Goal: Transaction & Acquisition: Book appointment/travel/reservation

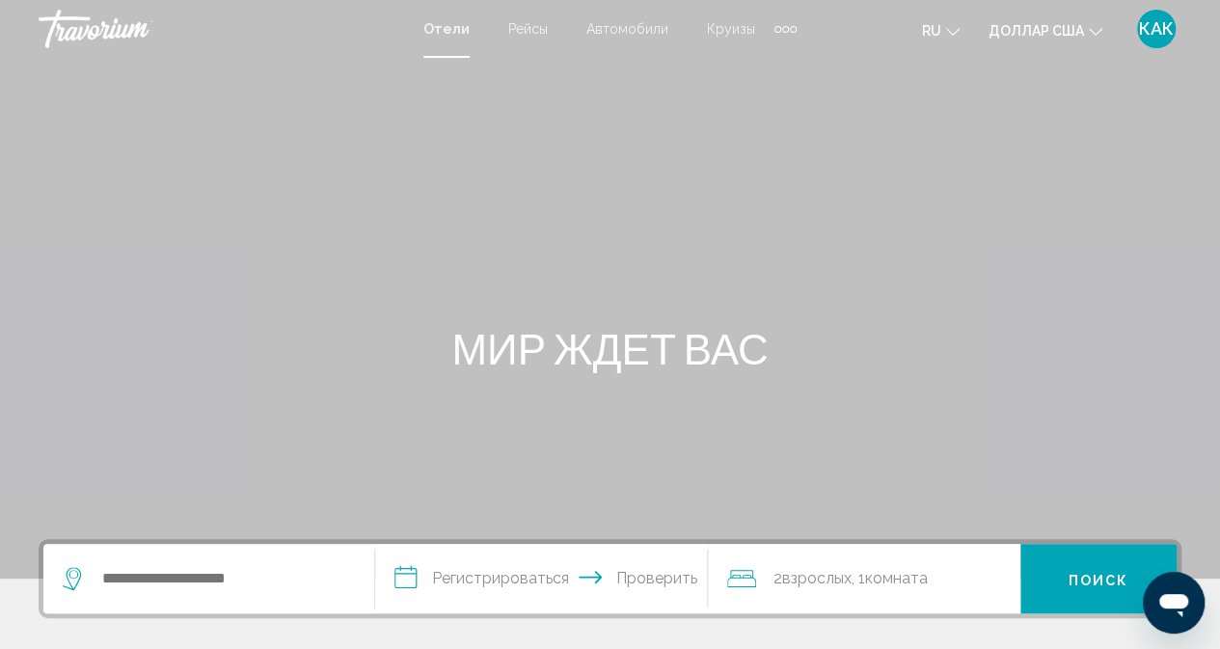
click at [770, 28] on li "Круизы" at bounding box center [730, 28] width 87 height 15
click at [774, 29] on div "Дополнительные элементы навигации" at bounding box center [777, 29] width 7 height 7
click at [752, 72] on link "Деятельность" at bounding box center [736, 64] width 109 height 35
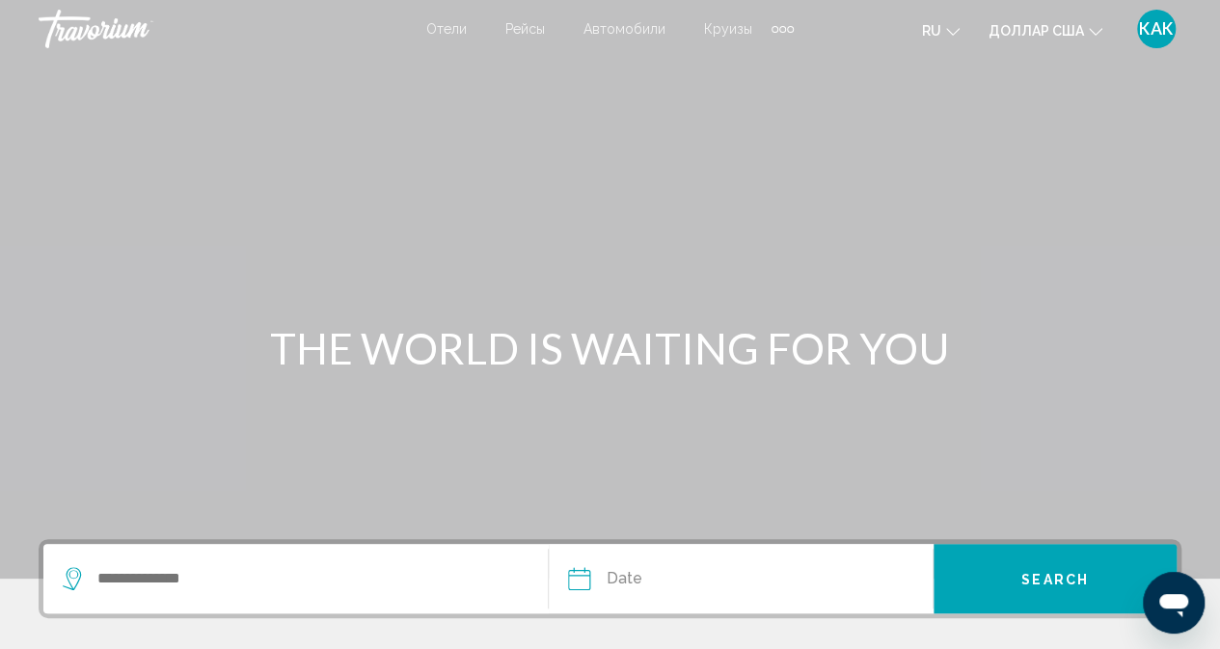
scroll to position [193, 0]
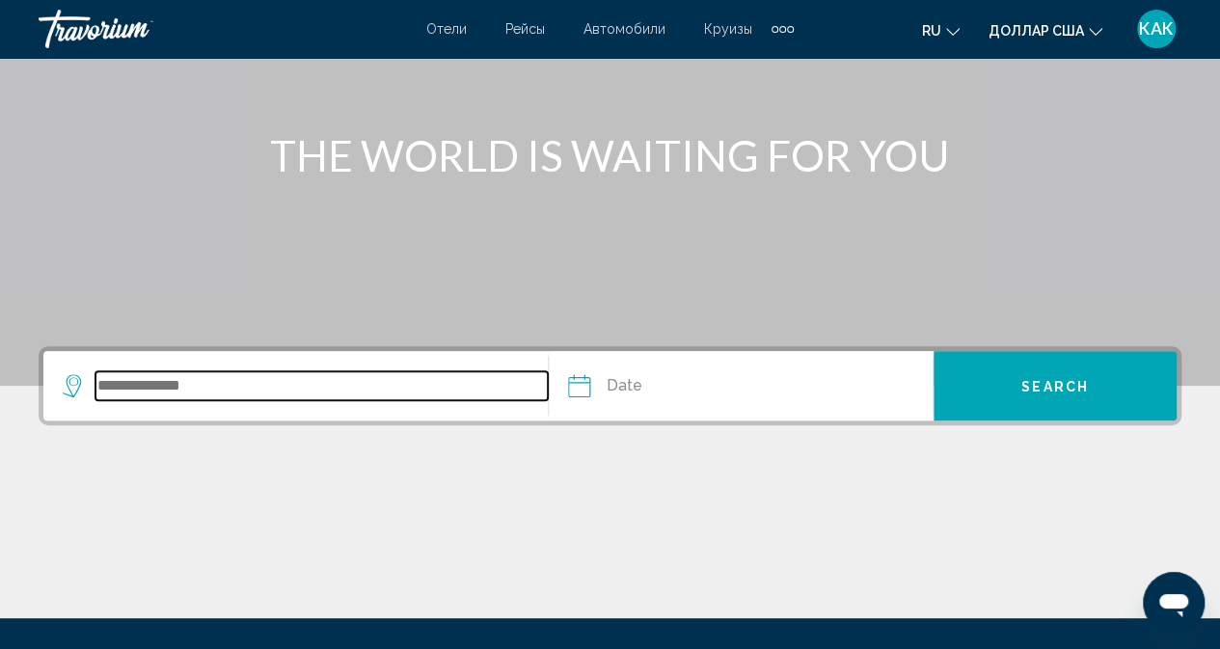
click at [231, 385] on input "Search widget" at bounding box center [321, 385] width 452 height 29
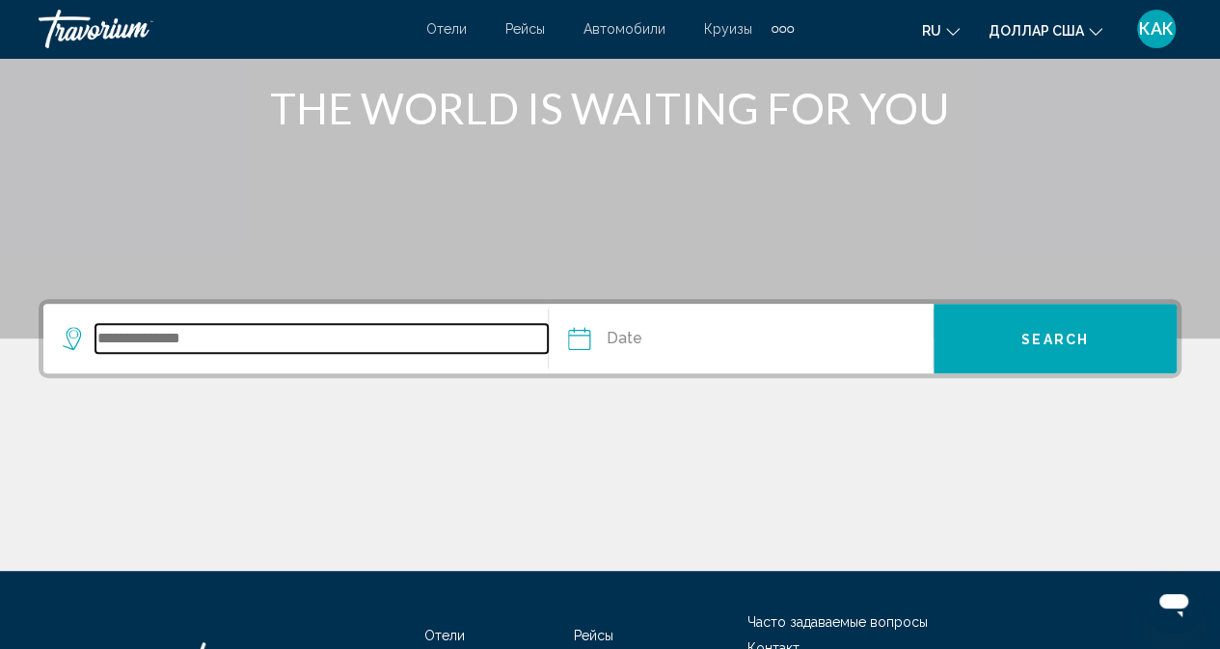
scroll to position [204, 0]
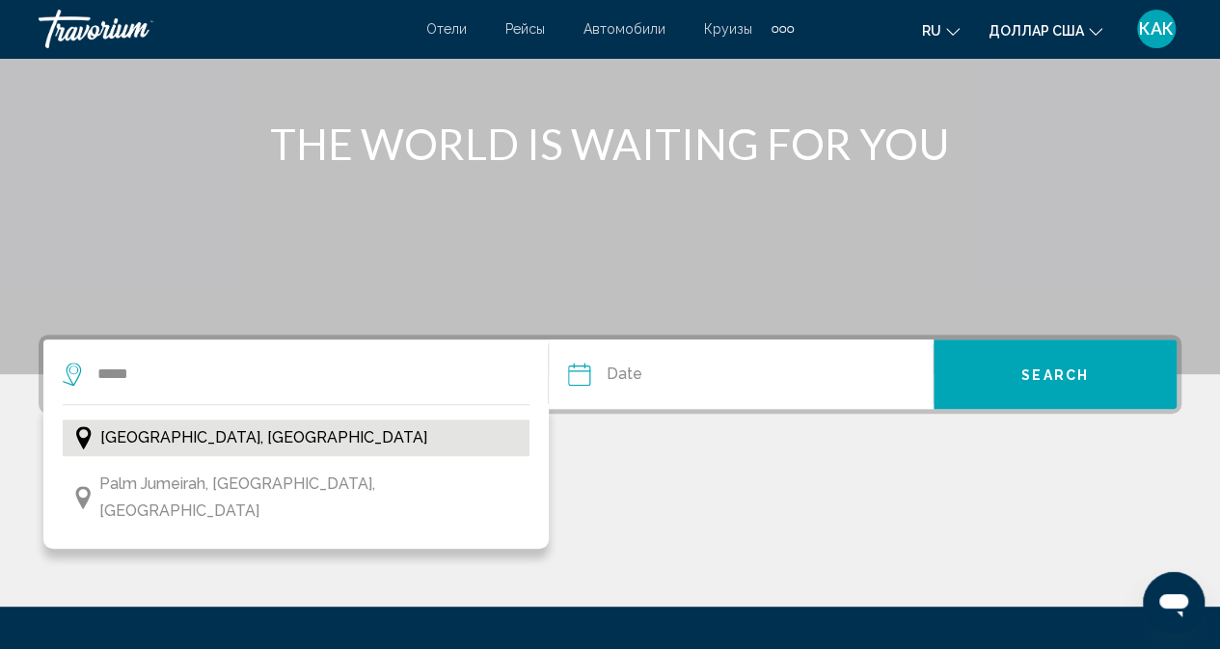
click at [301, 439] on span "[GEOGRAPHIC_DATA], [GEOGRAPHIC_DATA]" at bounding box center [263, 437] width 327 height 27
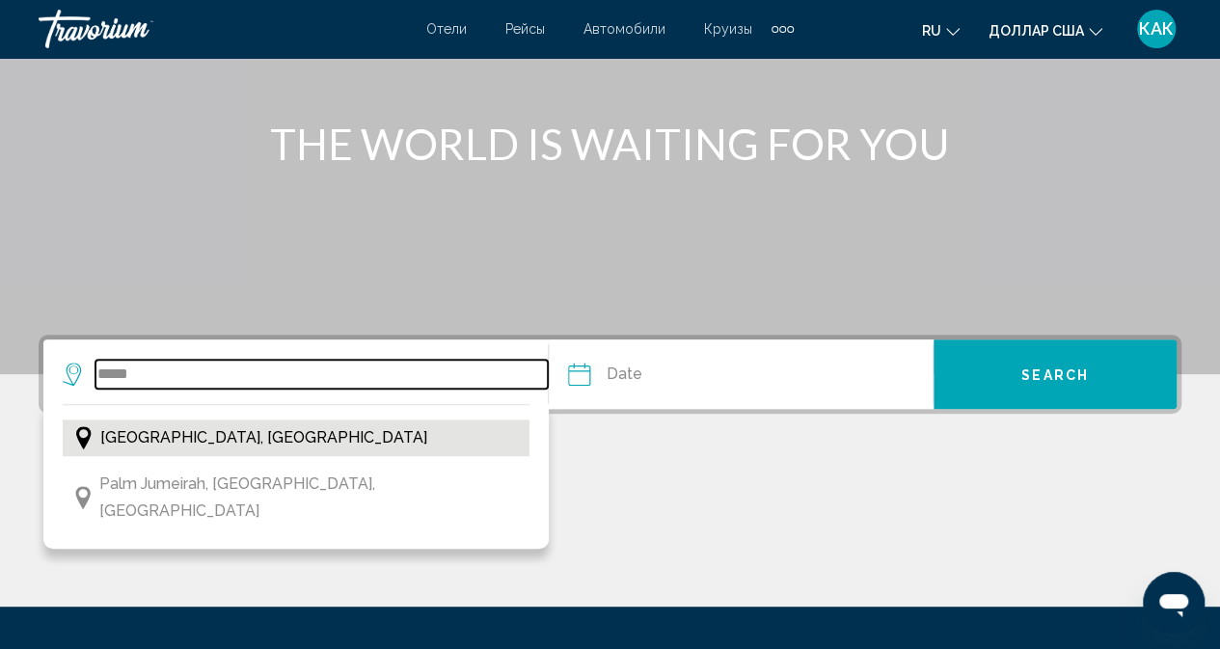
type input "**********"
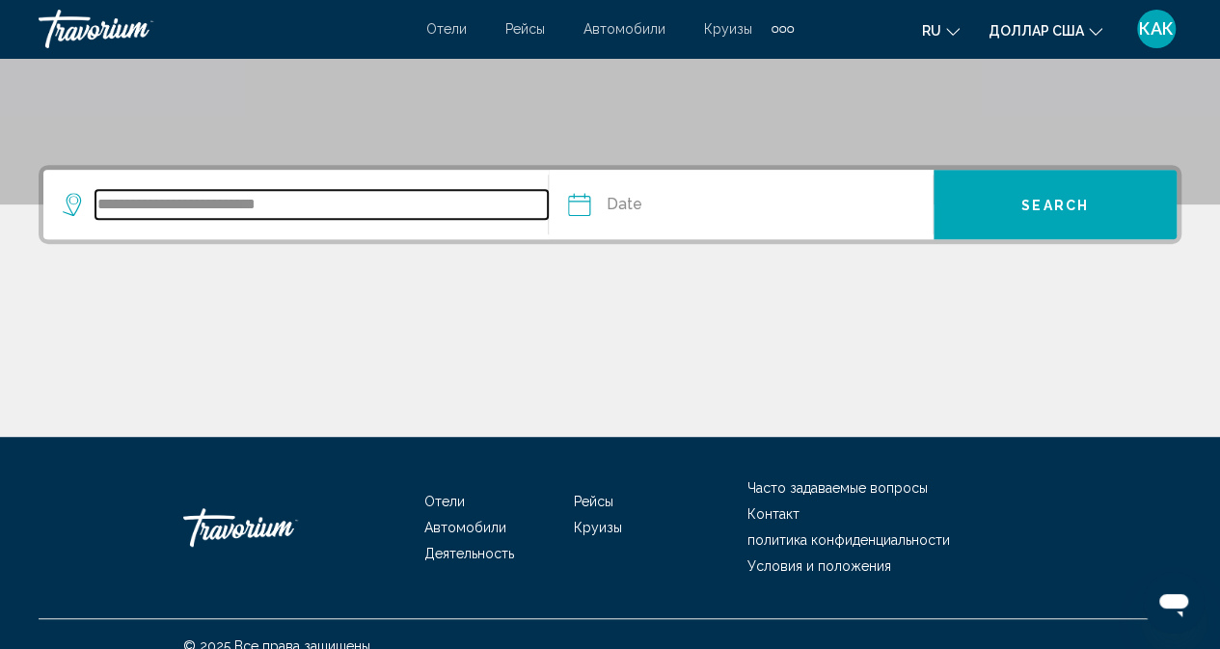
scroll to position [397, 0]
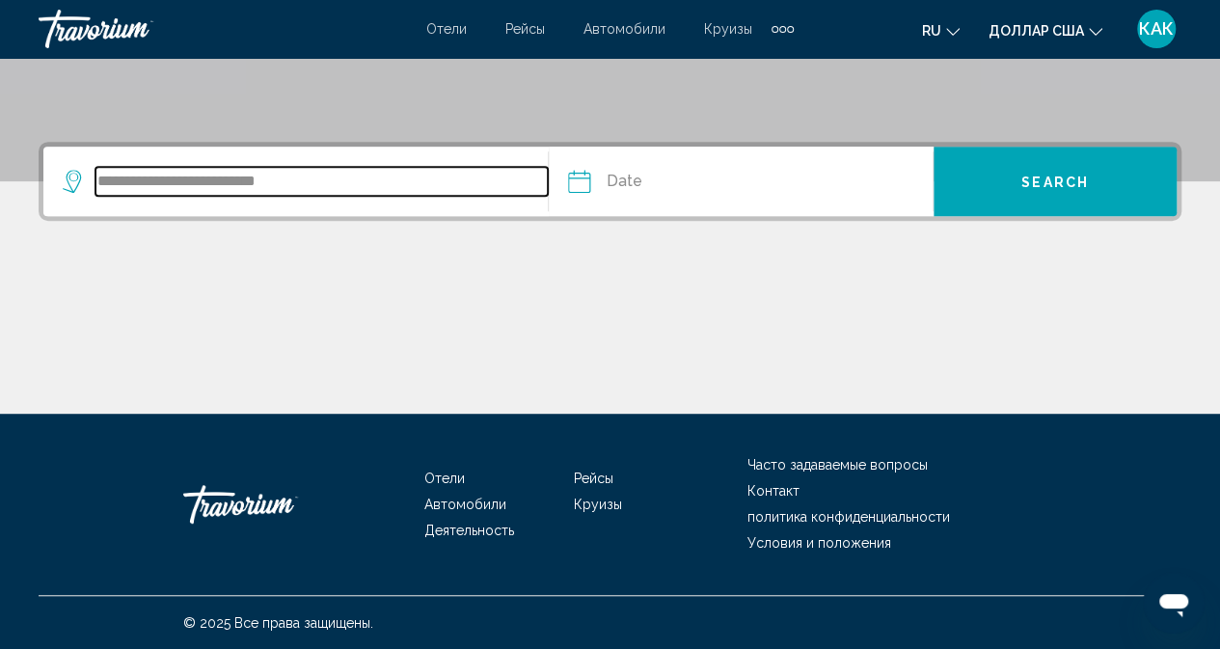
click at [359, 183] on input "**********" at bounding box center [321, 181] width 452 height 29
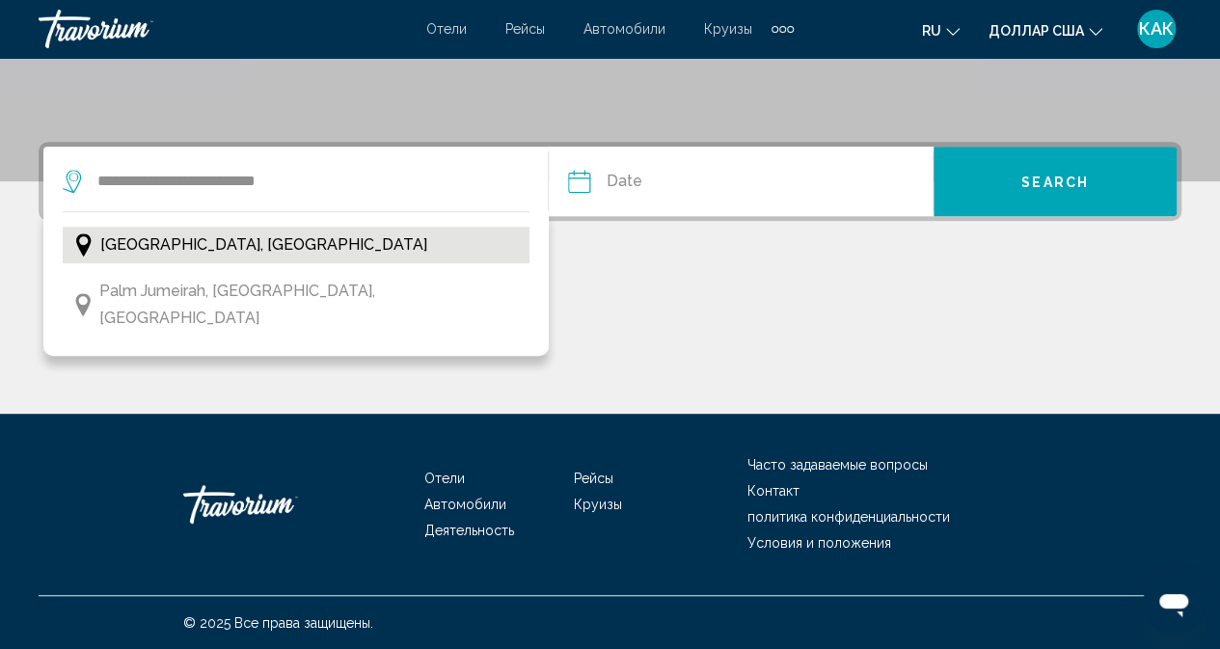
click at [284, 243] on span "[GEOGRAPHIC_DATA], [GEOGRAPHIC_DATA]" at bounding box center [263, 244] width 327 height 27
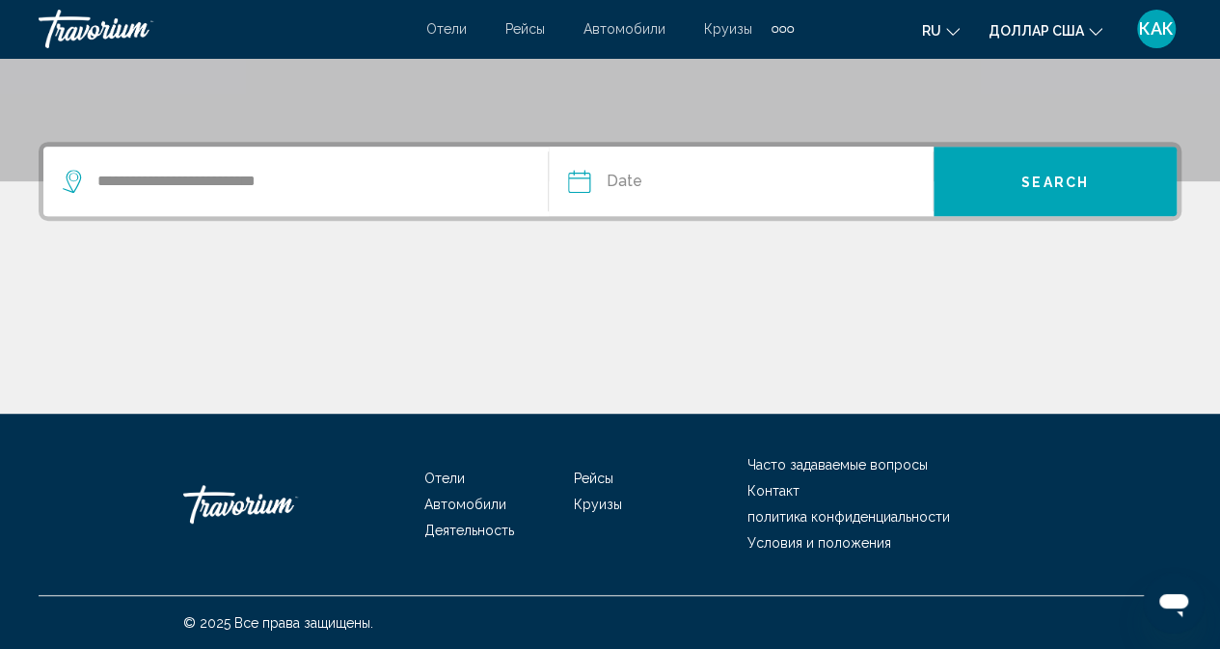
click at [649, 182] on input "Date" at bounding box center [658, 184] width 190 height 75
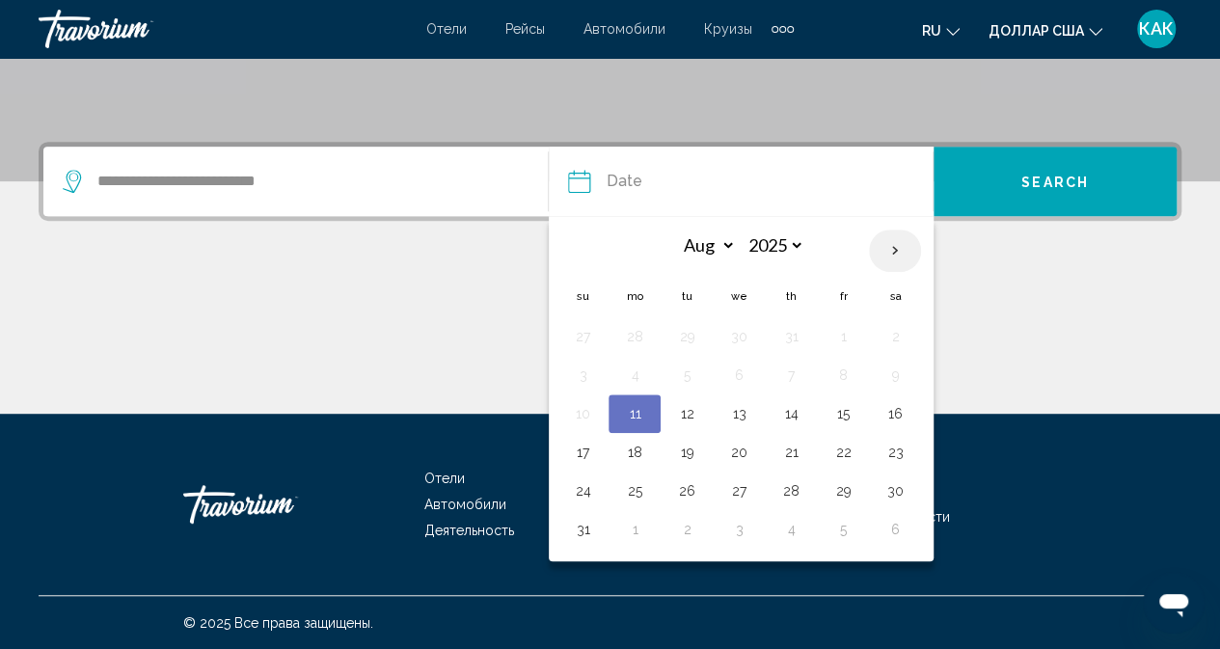
click at [895, 252] on th "Next month" at bounding box center [895, 250] width 52 height 42
select select "*"
click at [739, 334] on button "1" at bounding box center [738, 336] width 31 height 27
type input "**********"
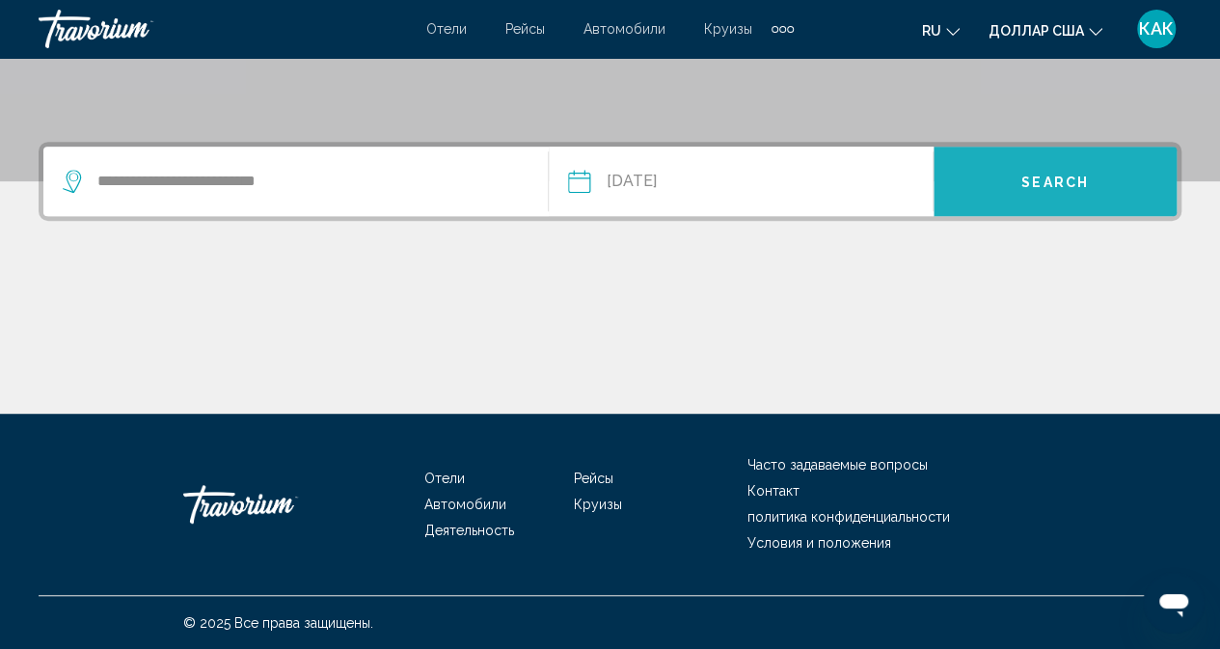
click at [1074, 182] on span "Search" at bounding box center [1054, 181] width 67 height 15
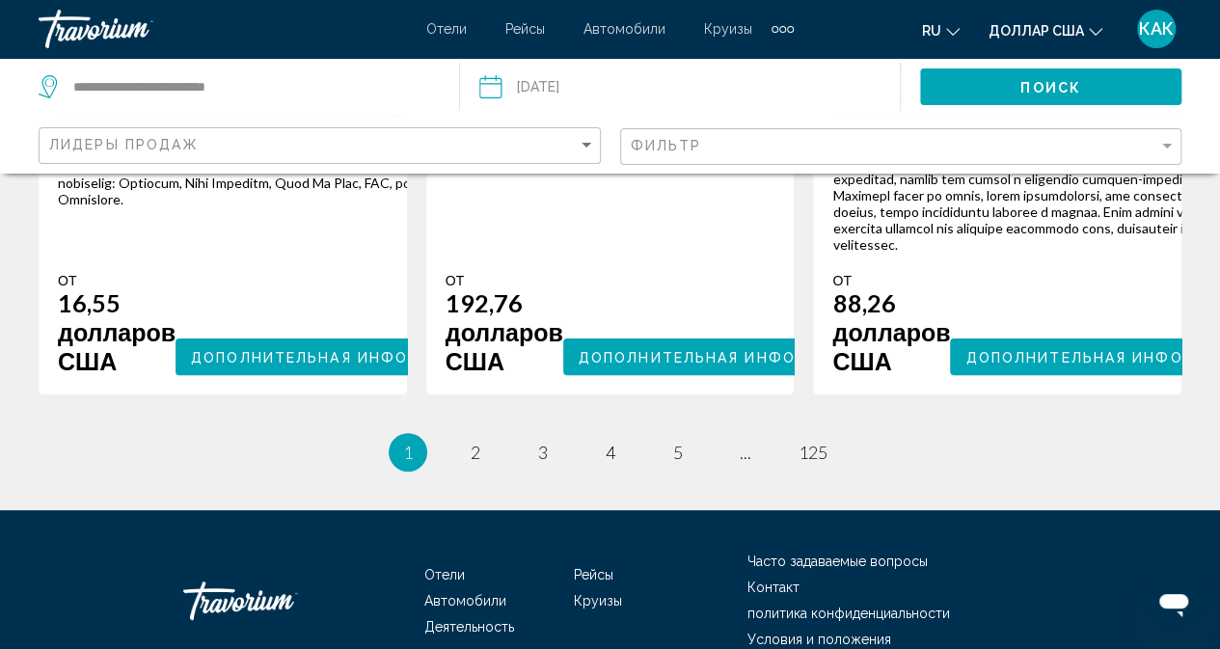
scroll to position [3760, 0]
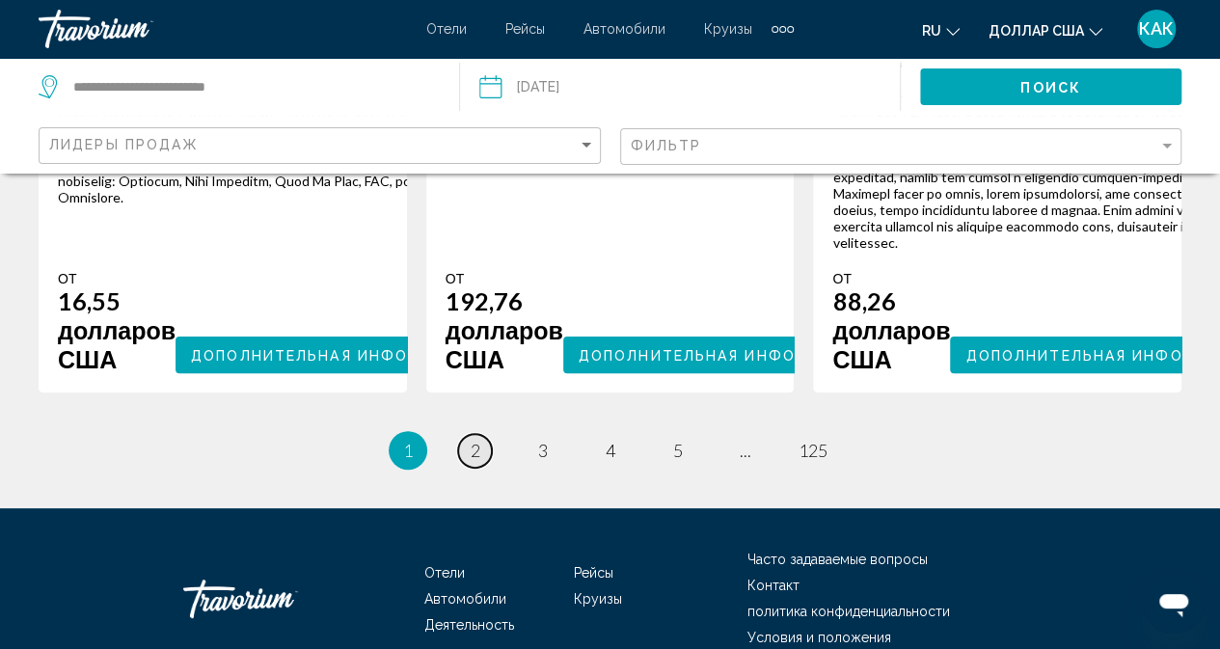
click at [470, 461] on font "2" at bounding box center [475, 450] width 10 height 21
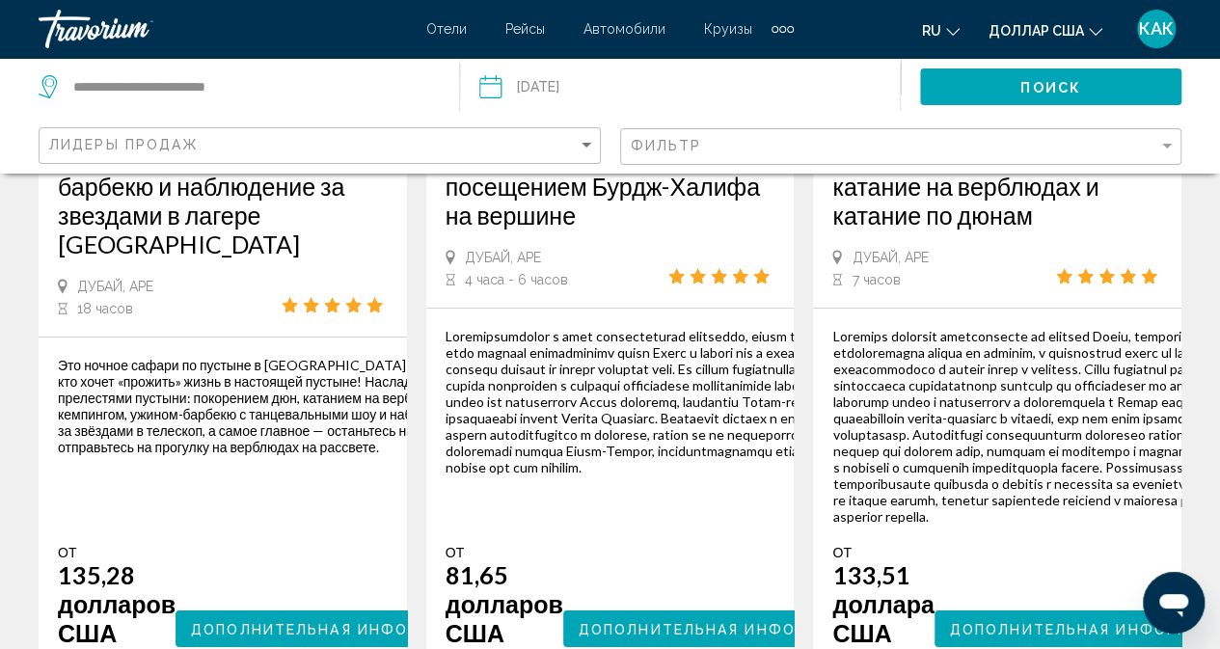
scroll to position [3301, 0]
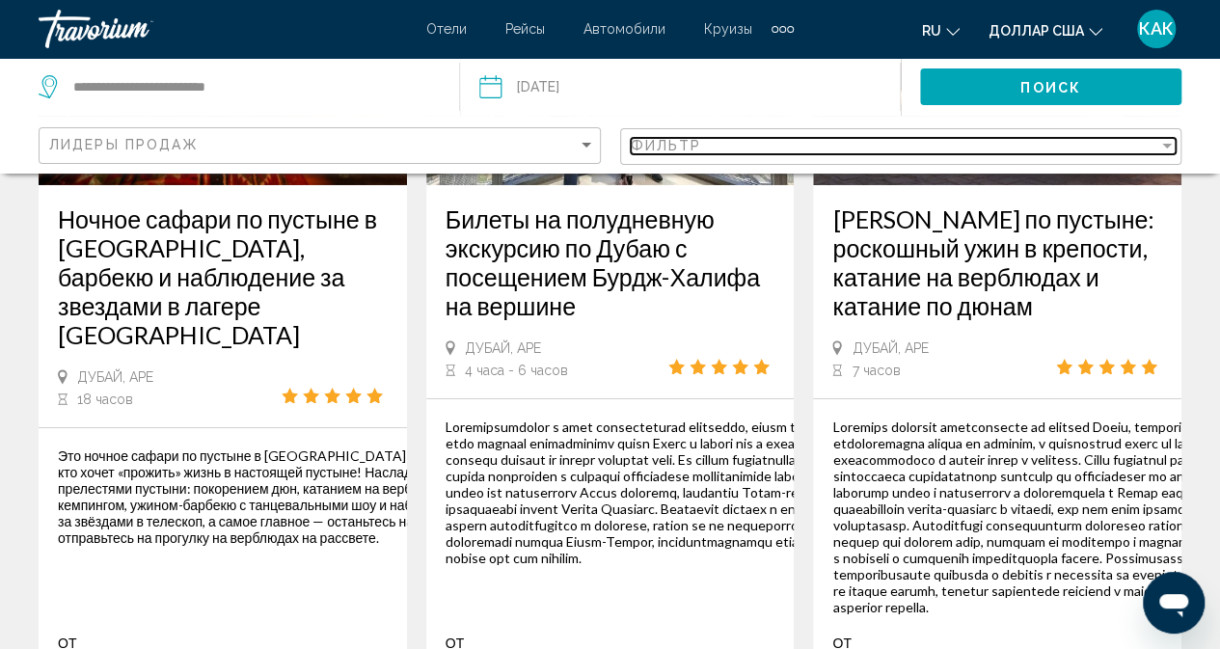
click at [758, 138] on div "Фильтр" at bounding box center [894, 145] width 528 height 15
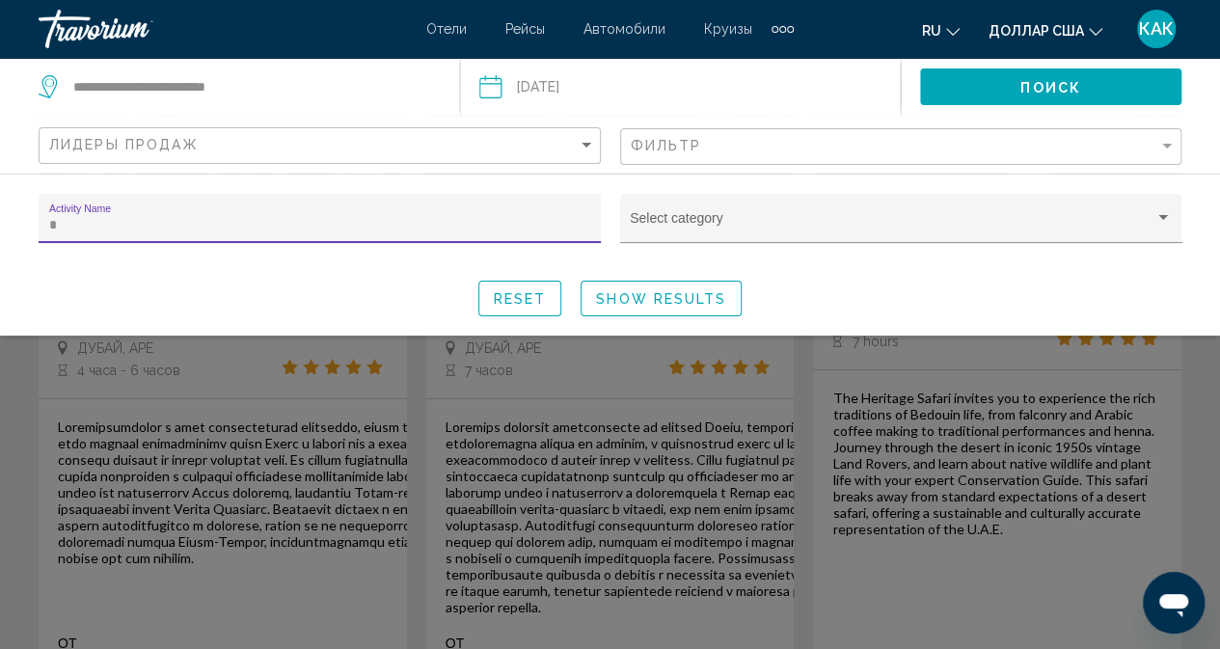
scroll to position [2313, 0]
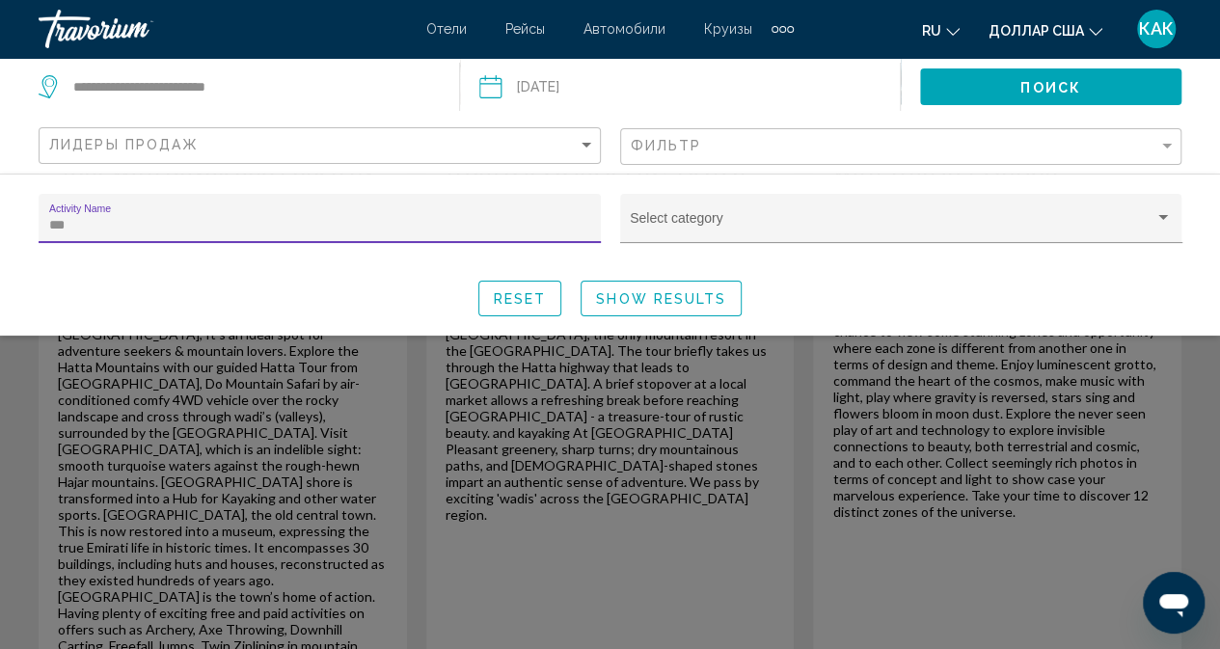
type input "***"
click at [629, 293] on span "Show Results" at bounding box center [661, 298] width 130 height 15
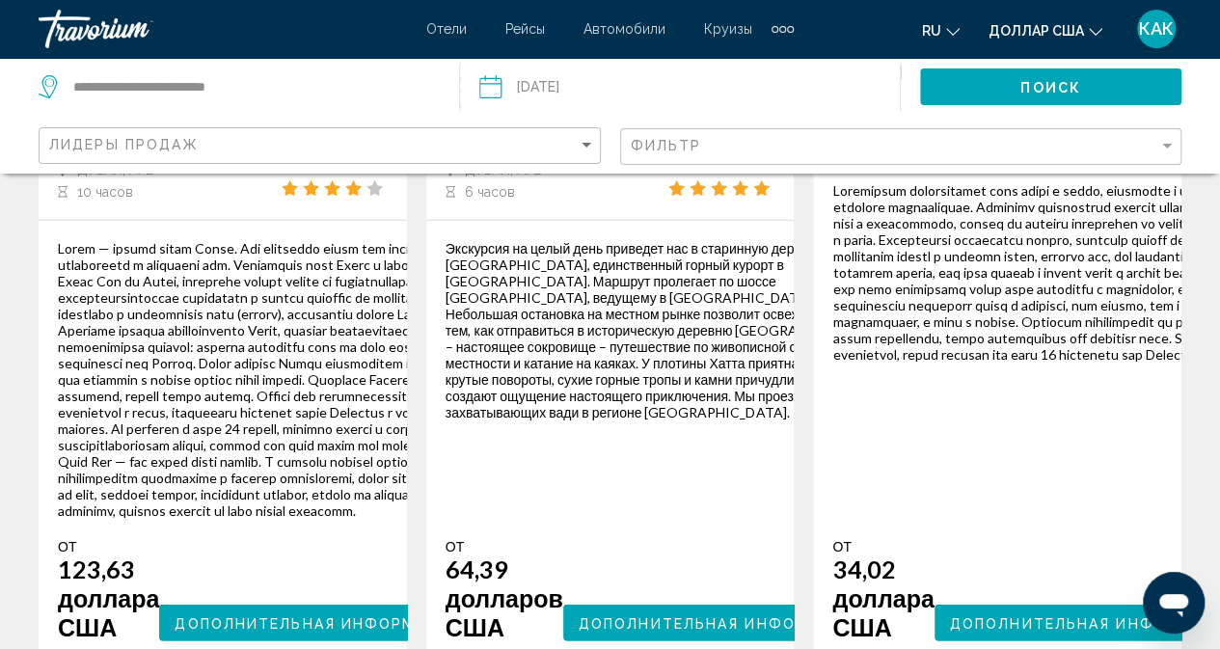
scroll to position [2474, 0]
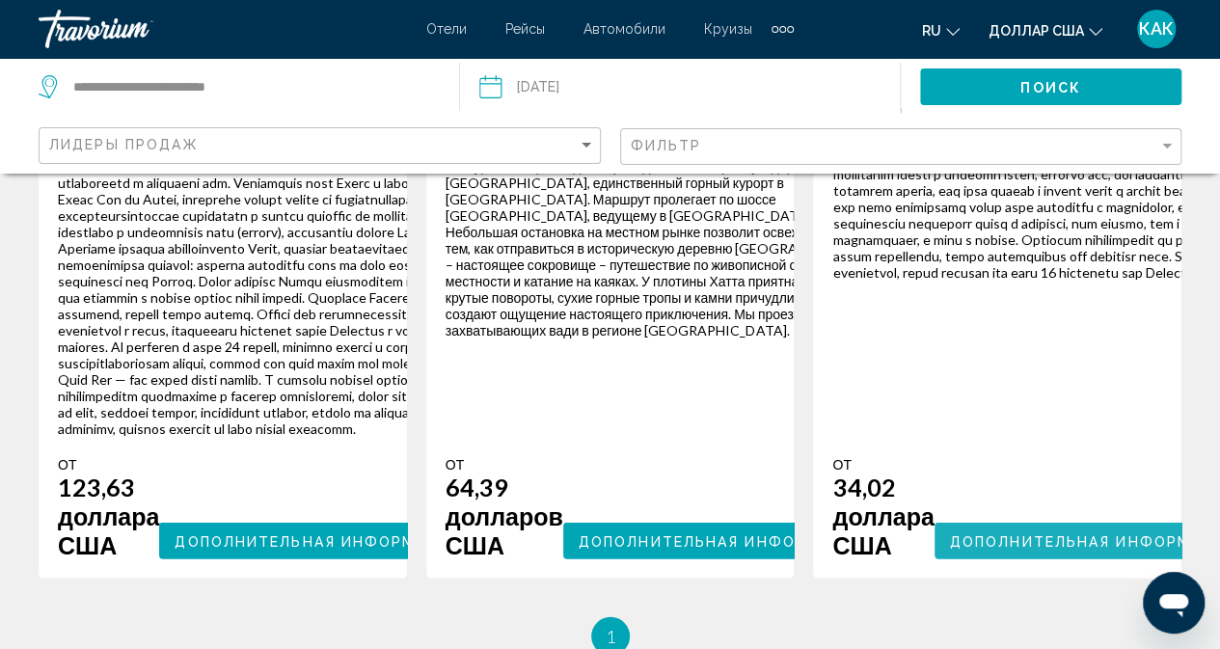
click at [1098, 559] on button "Дополнительная информация" at bounding box center [1092, 541] width 317 height 37
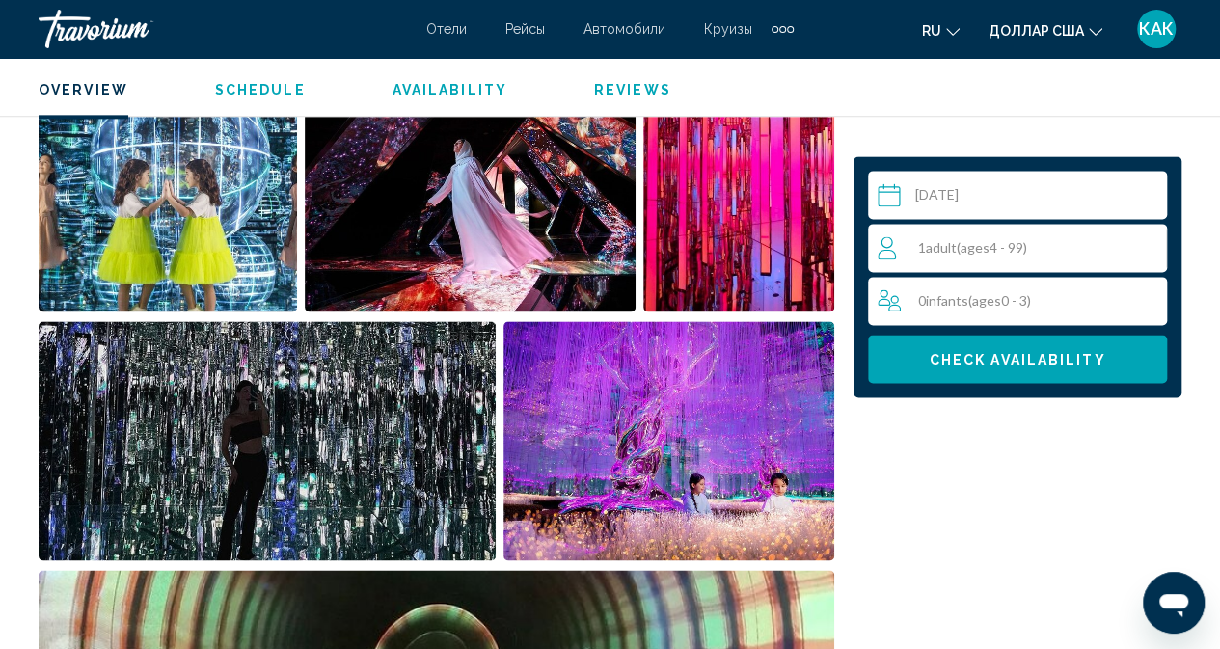
scroll to position [1251, 0]
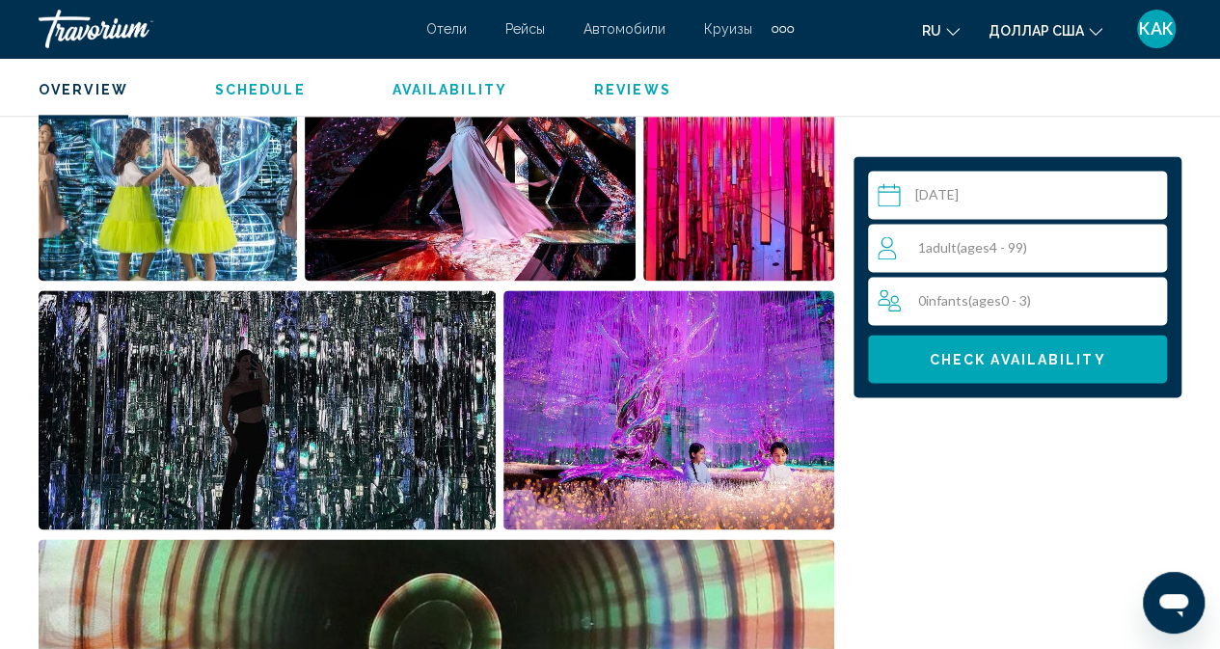
click at [935, 247] on span "Adult" at bounding box center [941, 247] width 31 height 16
click at [1143, 239] on icon "Increment adults" at bounding box center [1147, 246] width 17 height 23
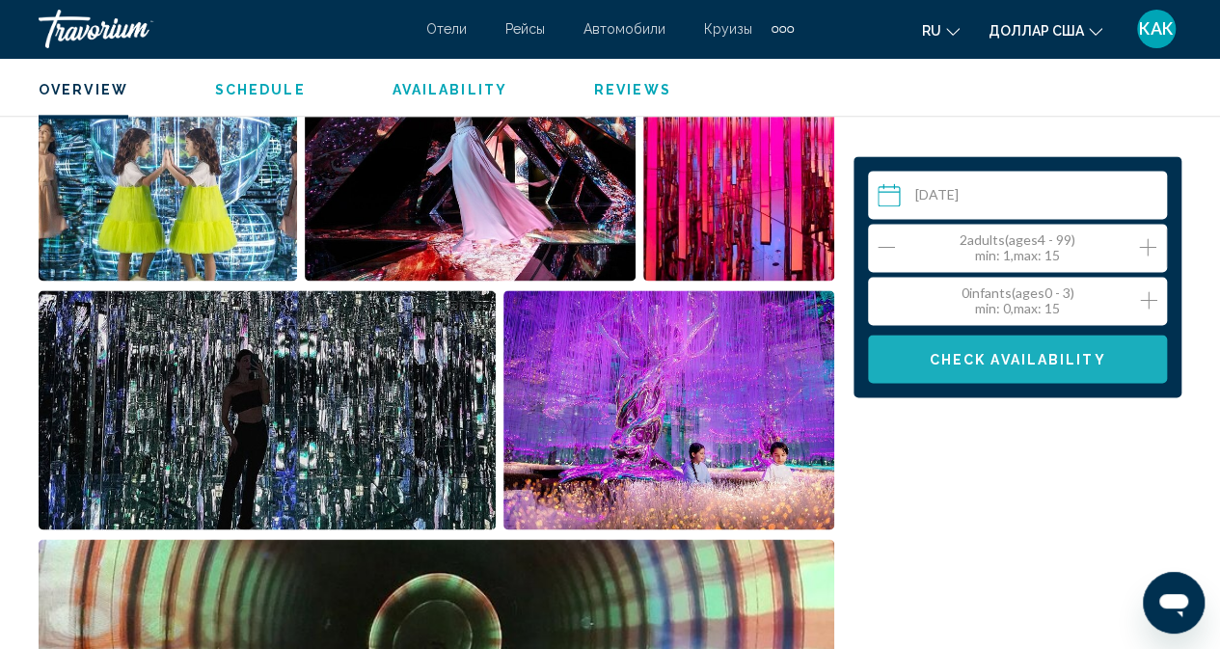
click at [1042, 367] on button "Check Availability" at bounding box center [1017, 359] width 299 height 48
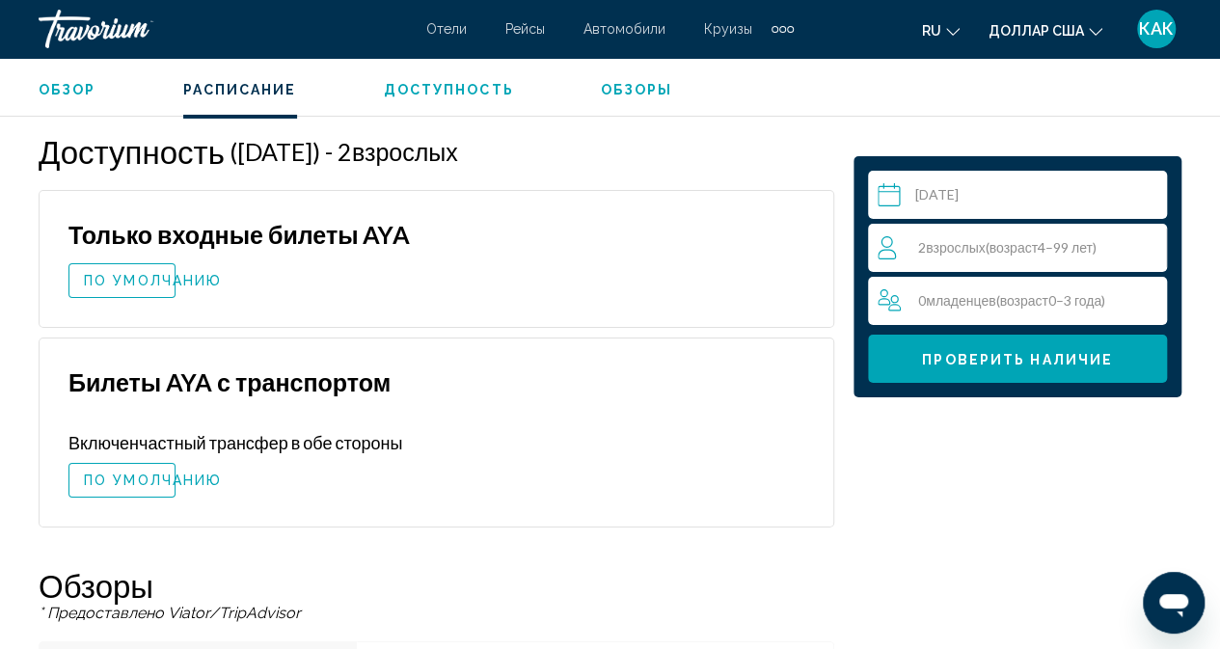
scroll to position [3360, 0]
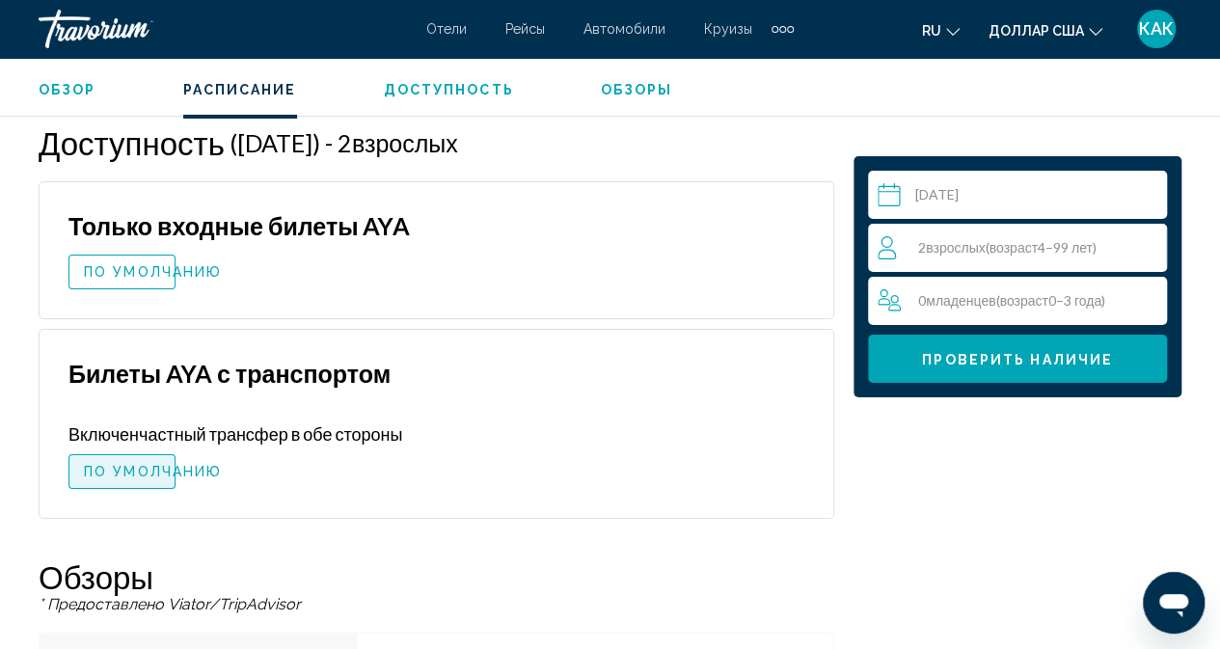
click at [104, 479] on font "ПО УМОЛЧАНИЮ" at bounding box center [153, 471] width 138 height 15
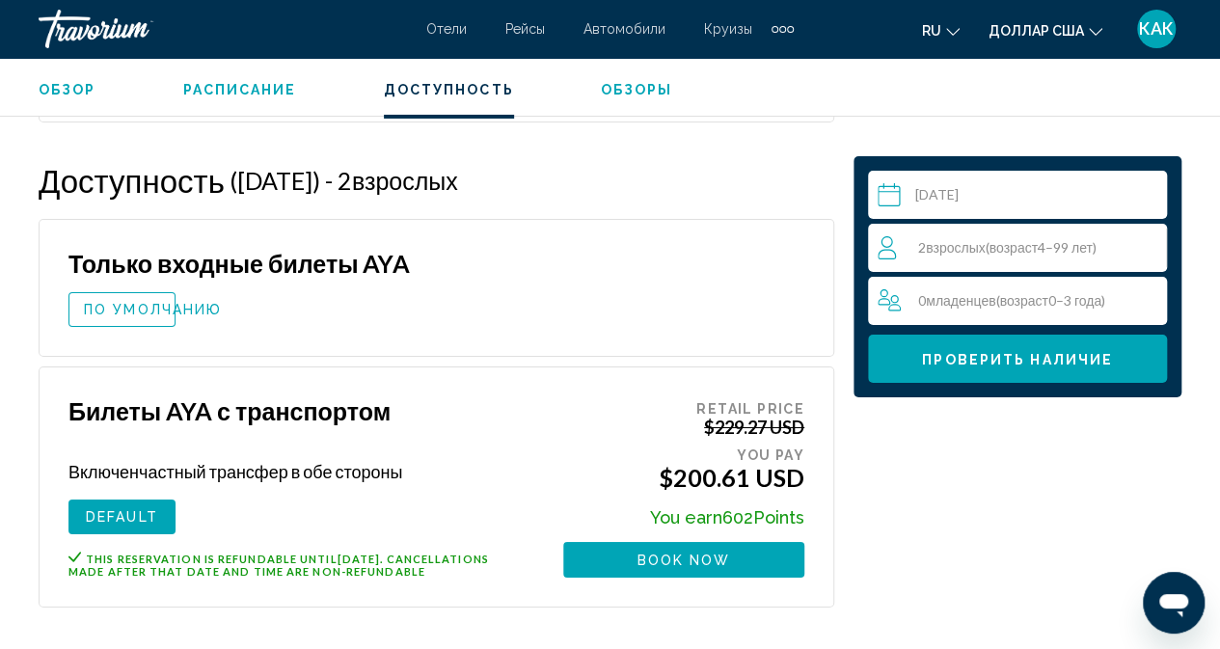
scroll to position [3263, 0]
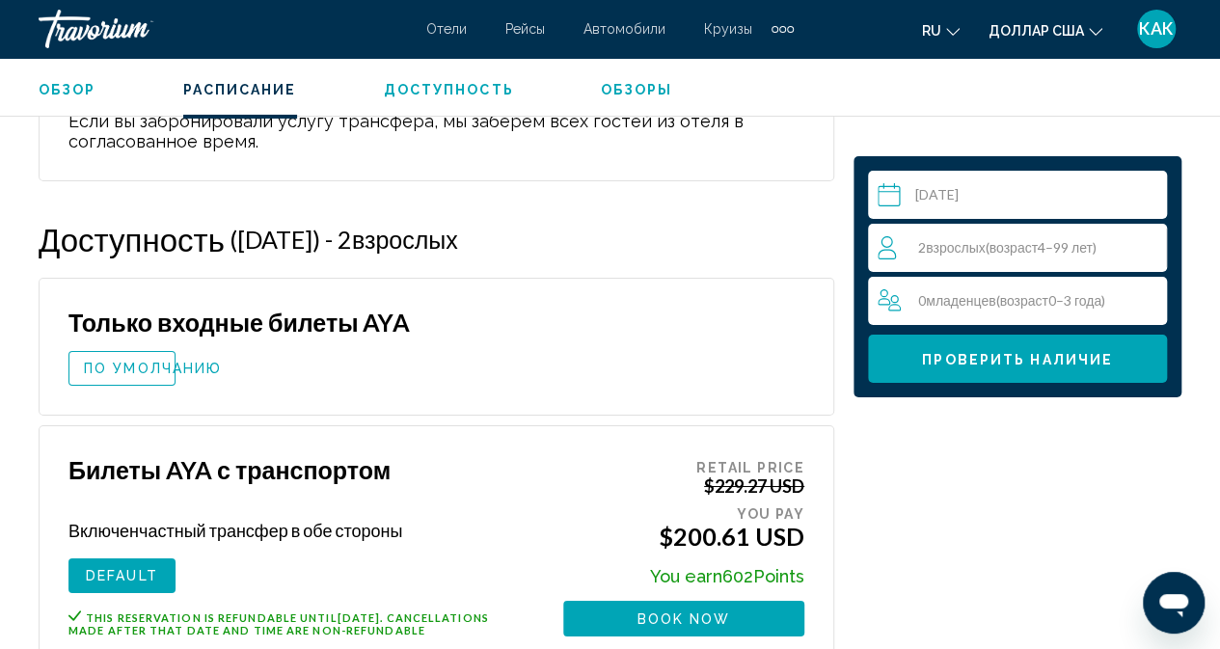
click at [121, 376] on font "ПО УМОЛЧАНИЮ" at bounding box center [153, 368] width 138 height 15
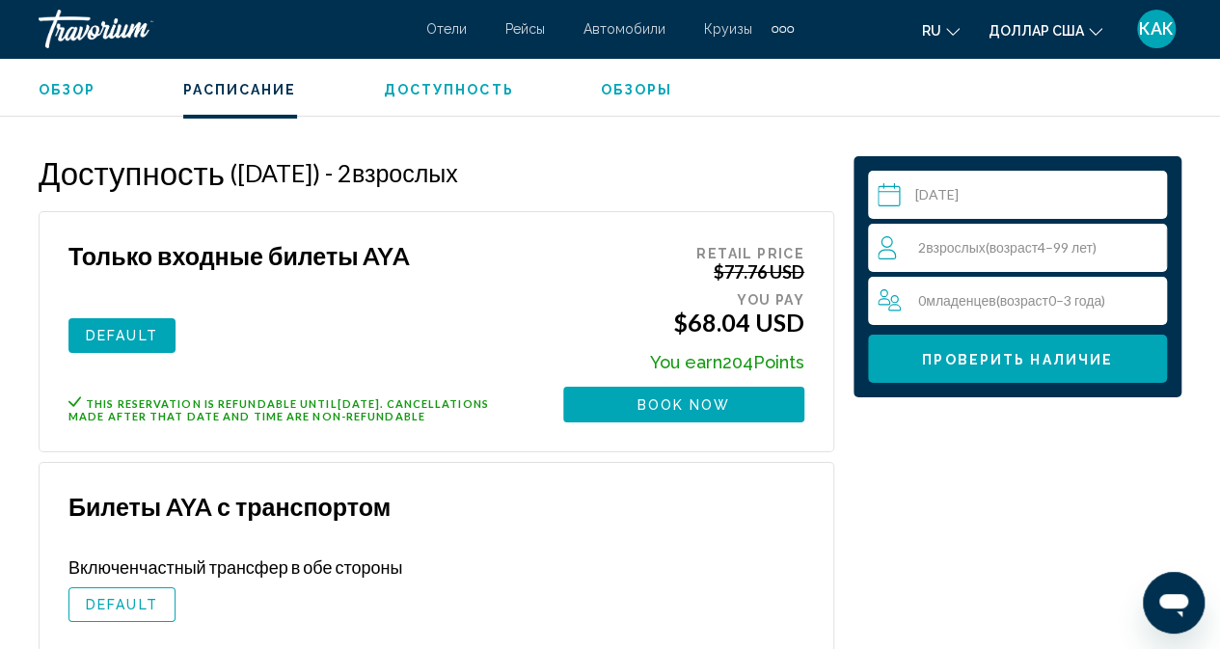
scroll to position [3456, 0]
